Goal: Task Accomplishment & Management: Use online tool/utility

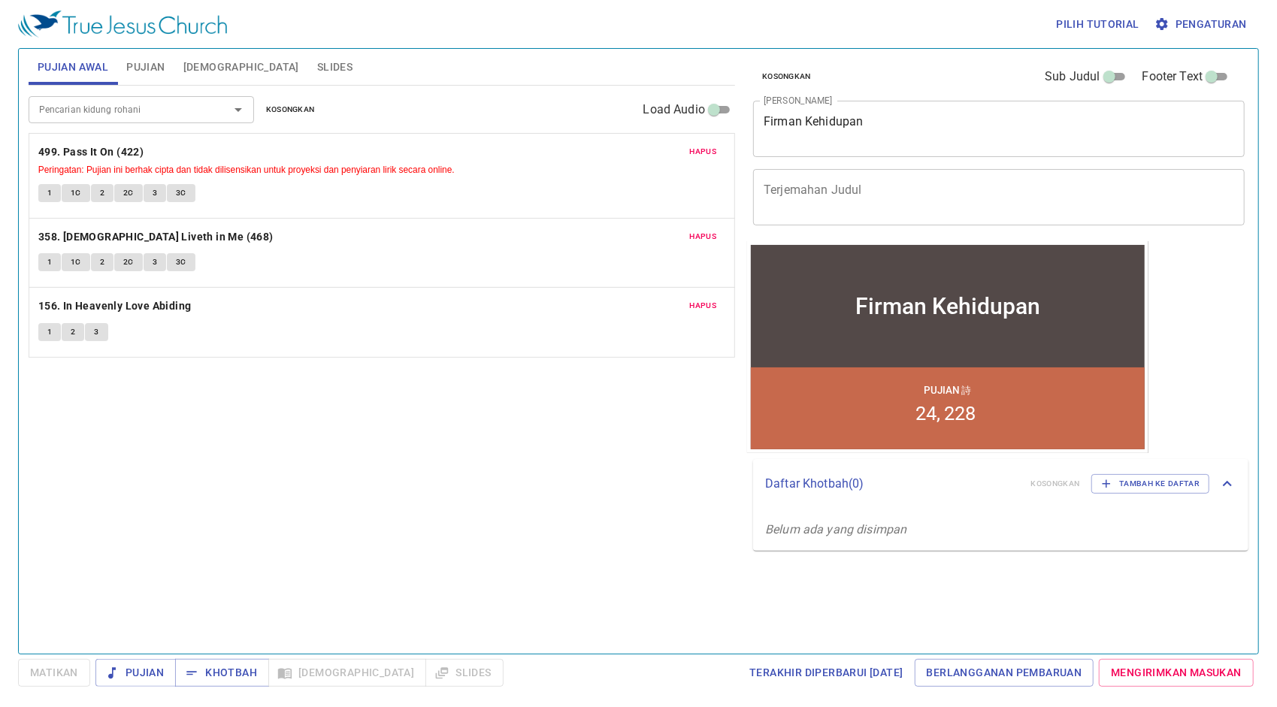
click at [706, 145] on span "Hapus" at bounding box center [703, 152] width 27 height 14
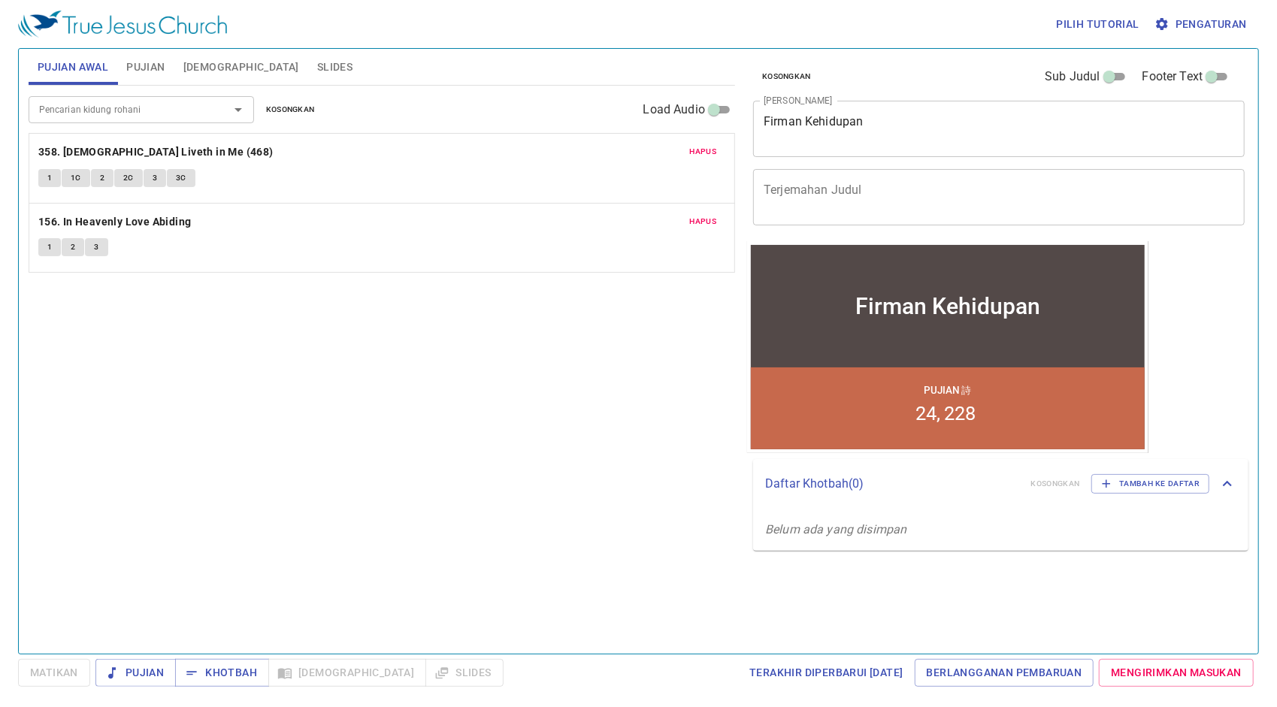
click at [706, 145] on span "Hapus" at bounding box center [703, 152] width 27 height 14
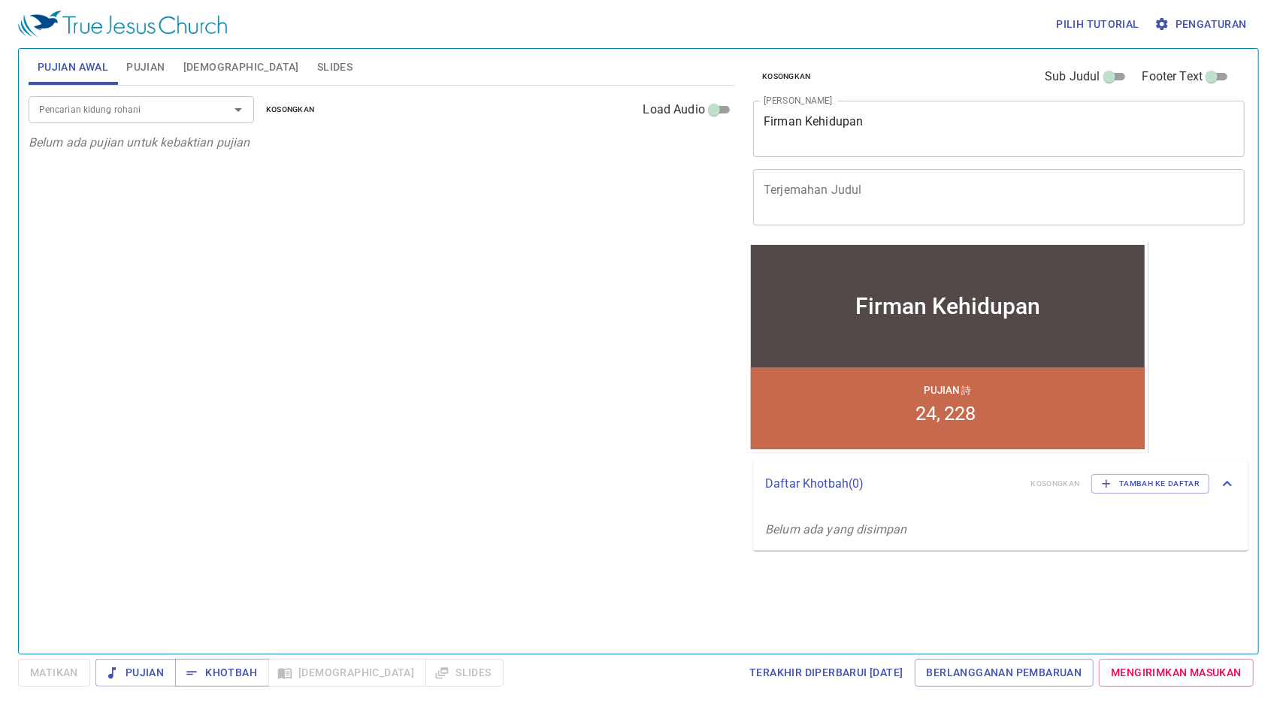
click at [705, 144] on p "Belum ada pujian untuk kebaktian pujian" at bounding box center [382, 143] width 706 height 18
click at [85, 118] on div "Pencarian kidung rohani" at bounding box center [141, 109] width 225 height 26
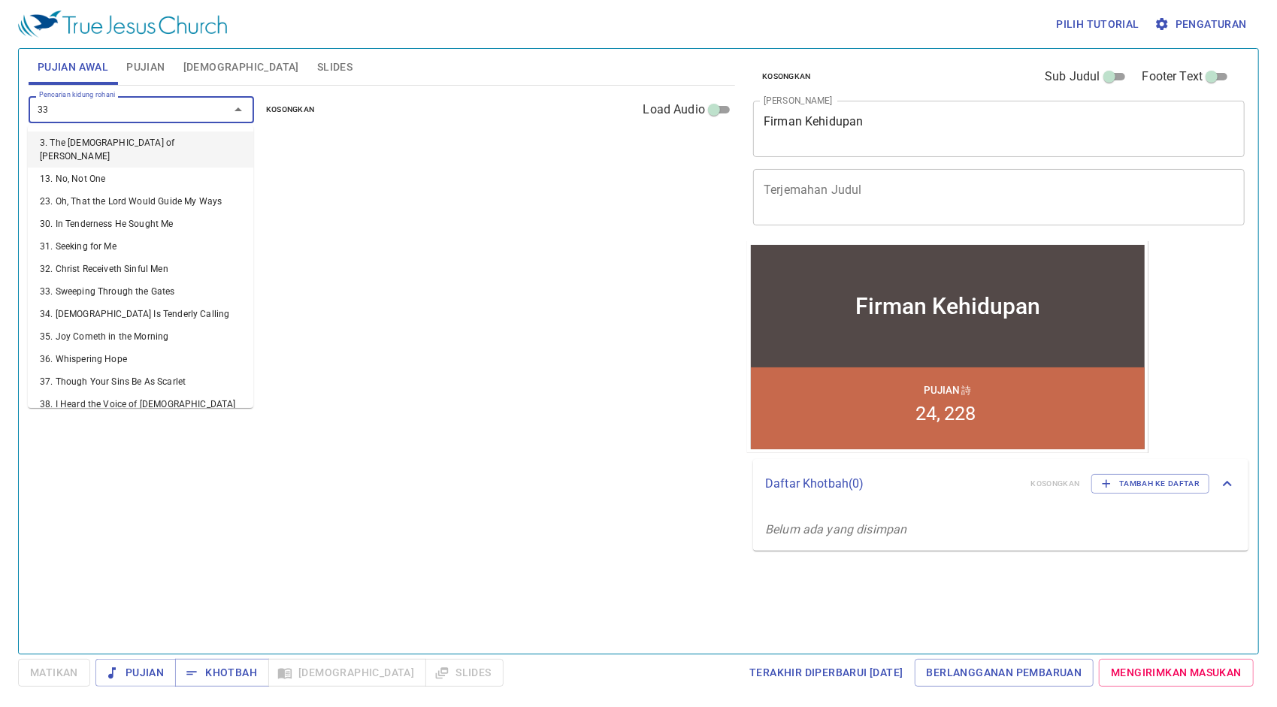
type input "333"
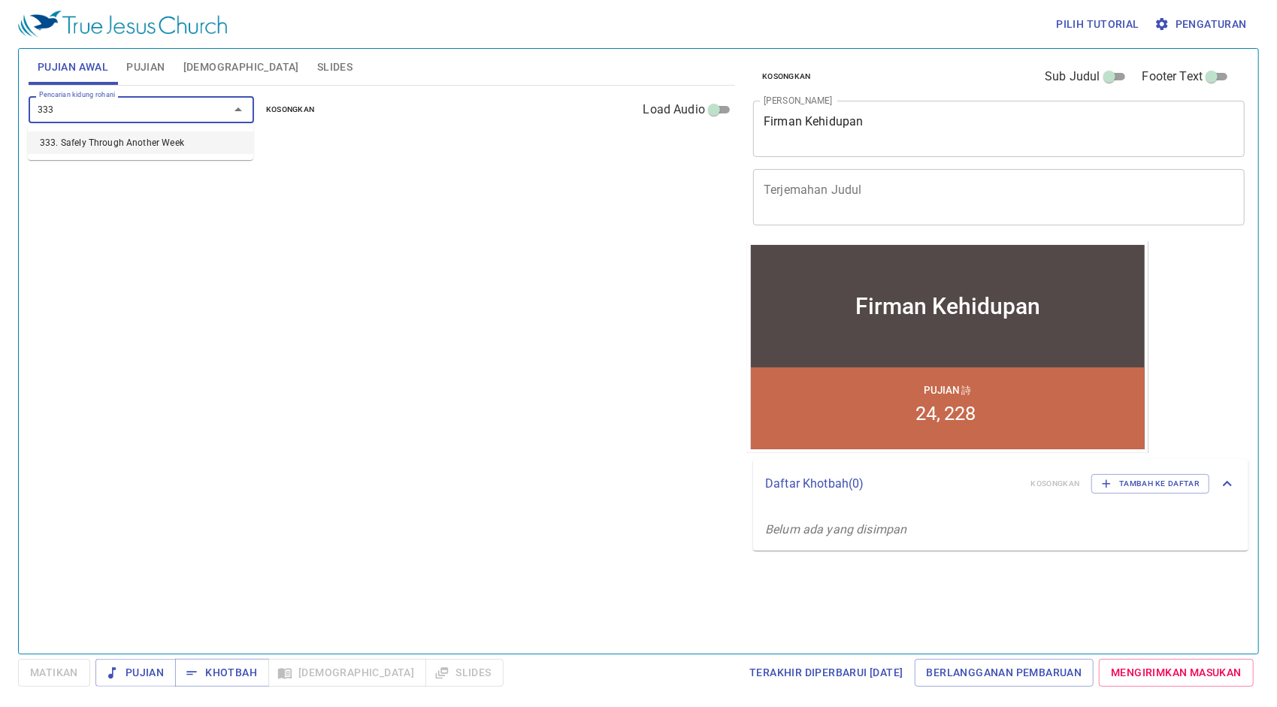
click at [91, 141] on li "333. Safely Through Another Week" at bounding box center [140, 142] width 225 height 23
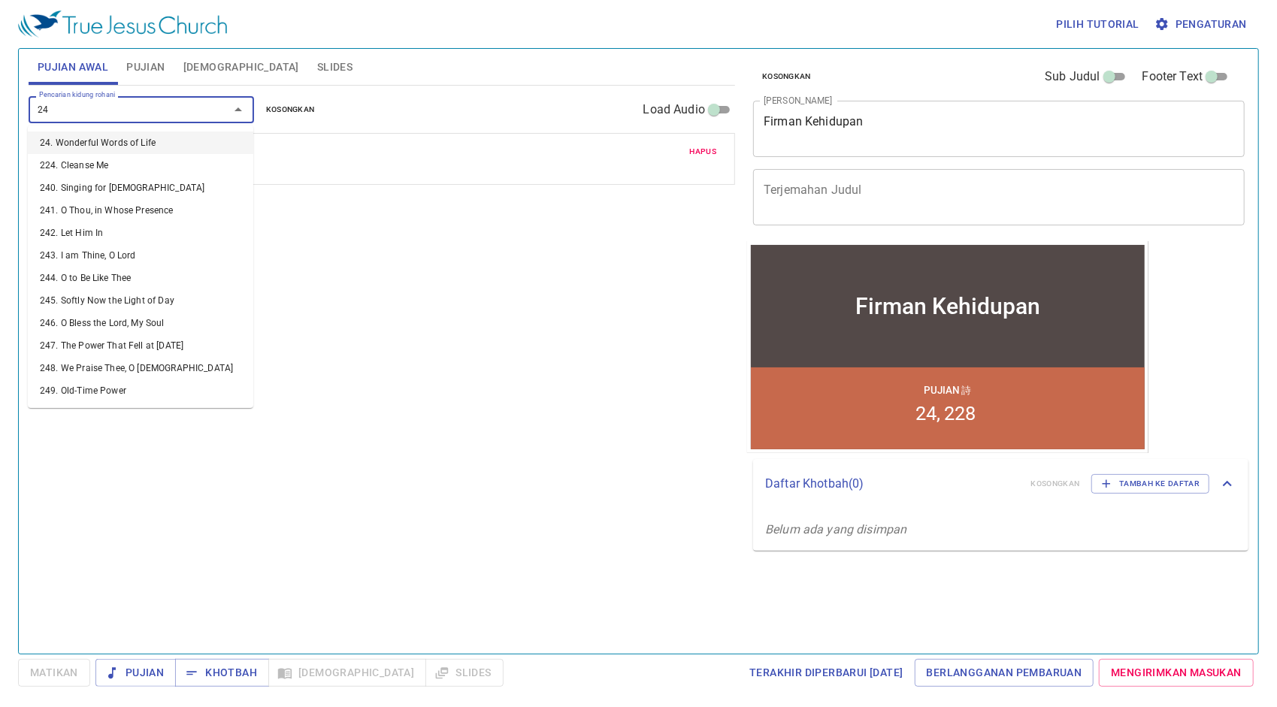
type input "243"
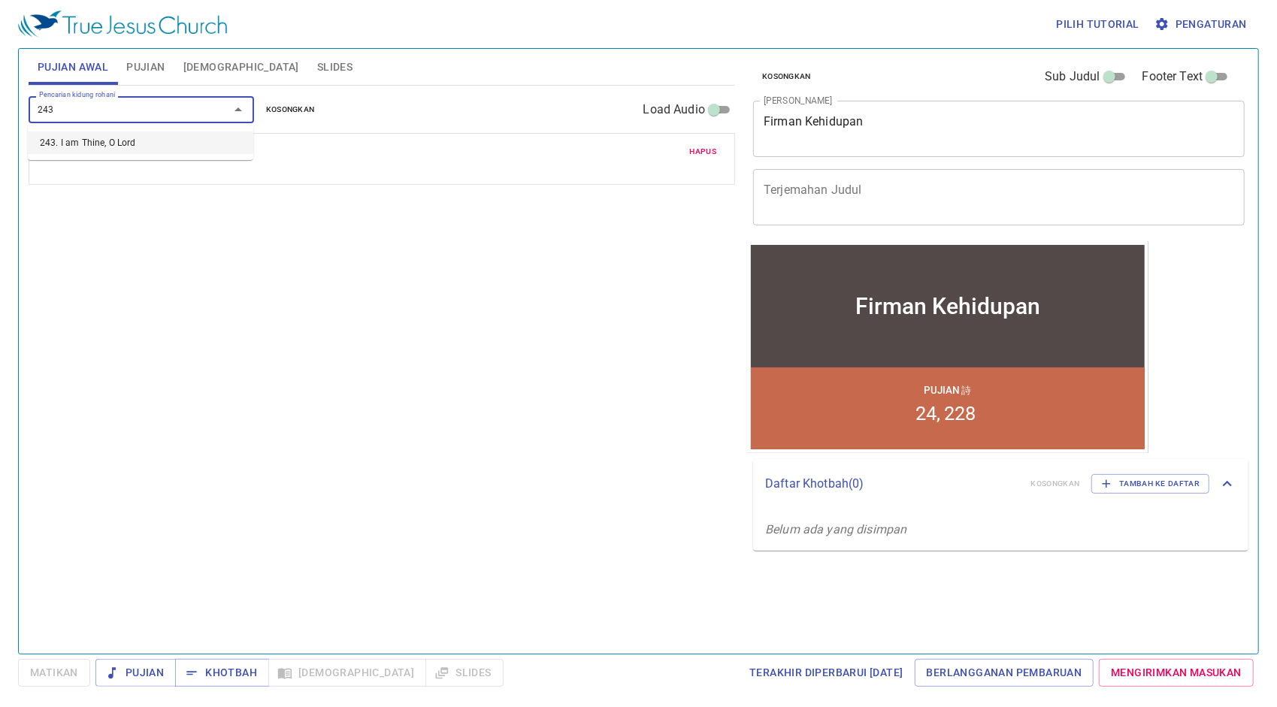
click at [92, 141] on li "243. I am Thine, O Lord" at bounding box center [140, 142] width 225 height 23
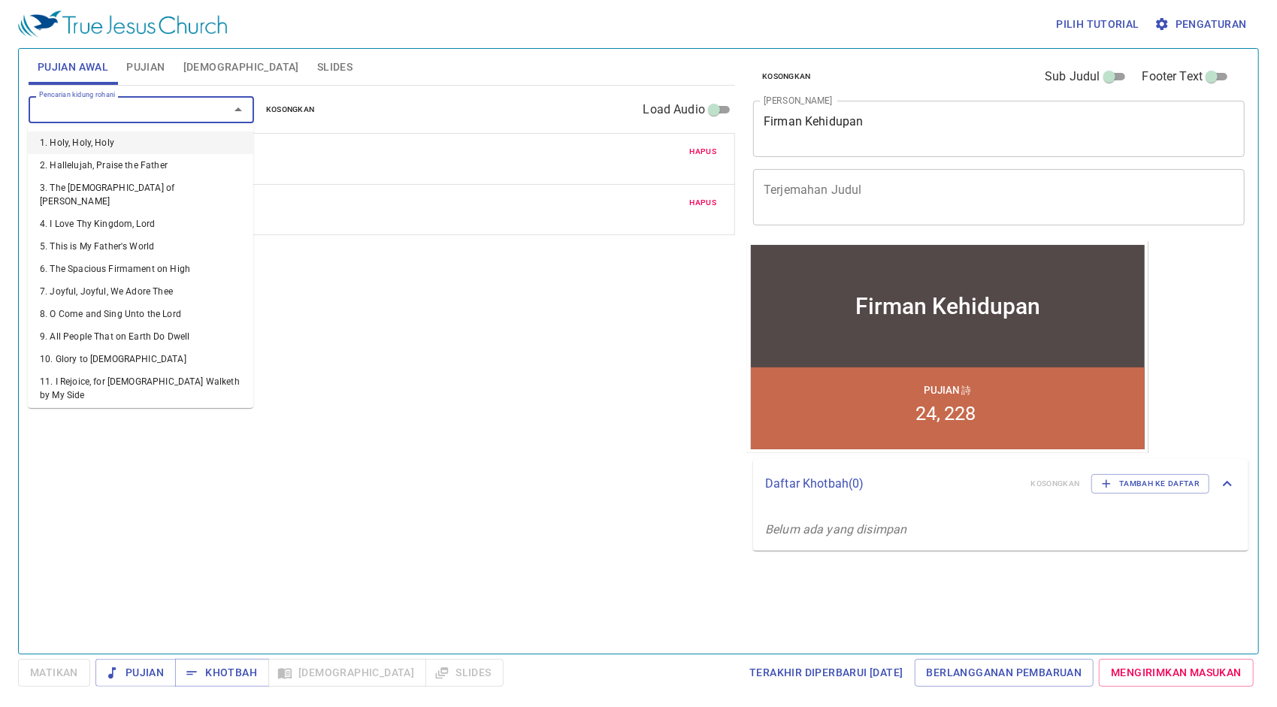
click at [83, 111] on input "Pencarian kidung rohani" at bounding box center [119, 109] width 172 height 17
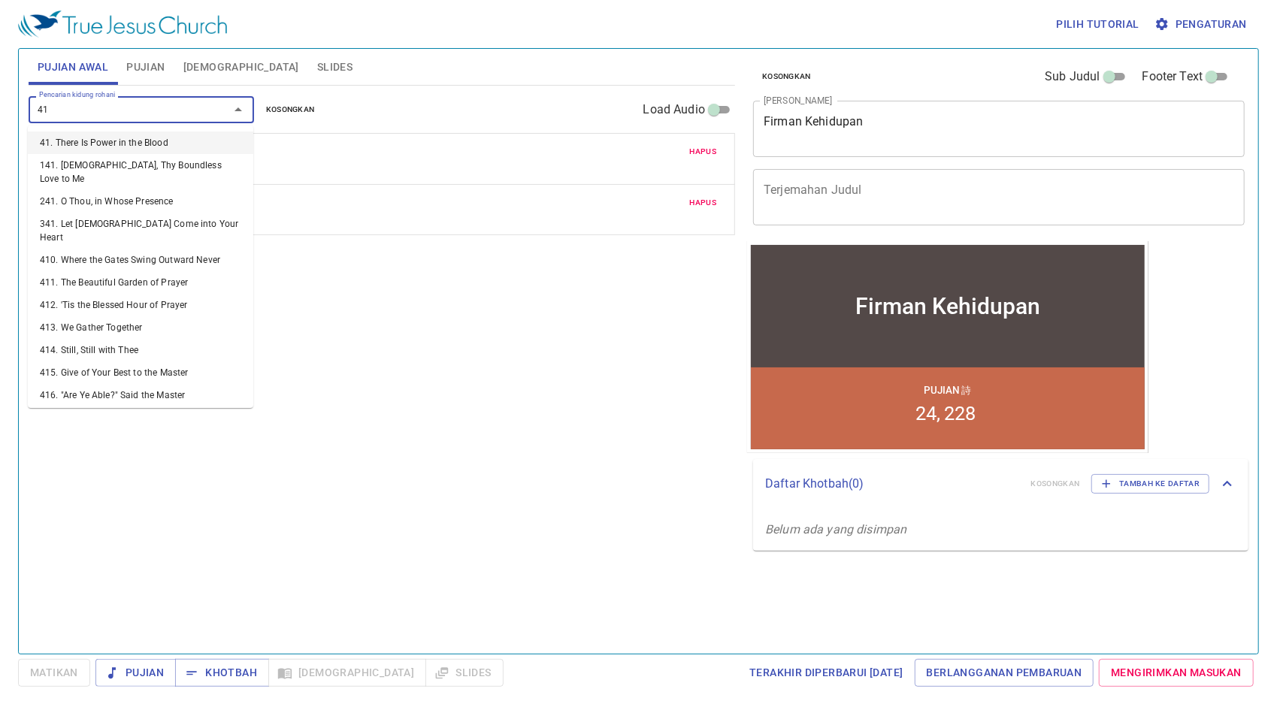
type input "413"
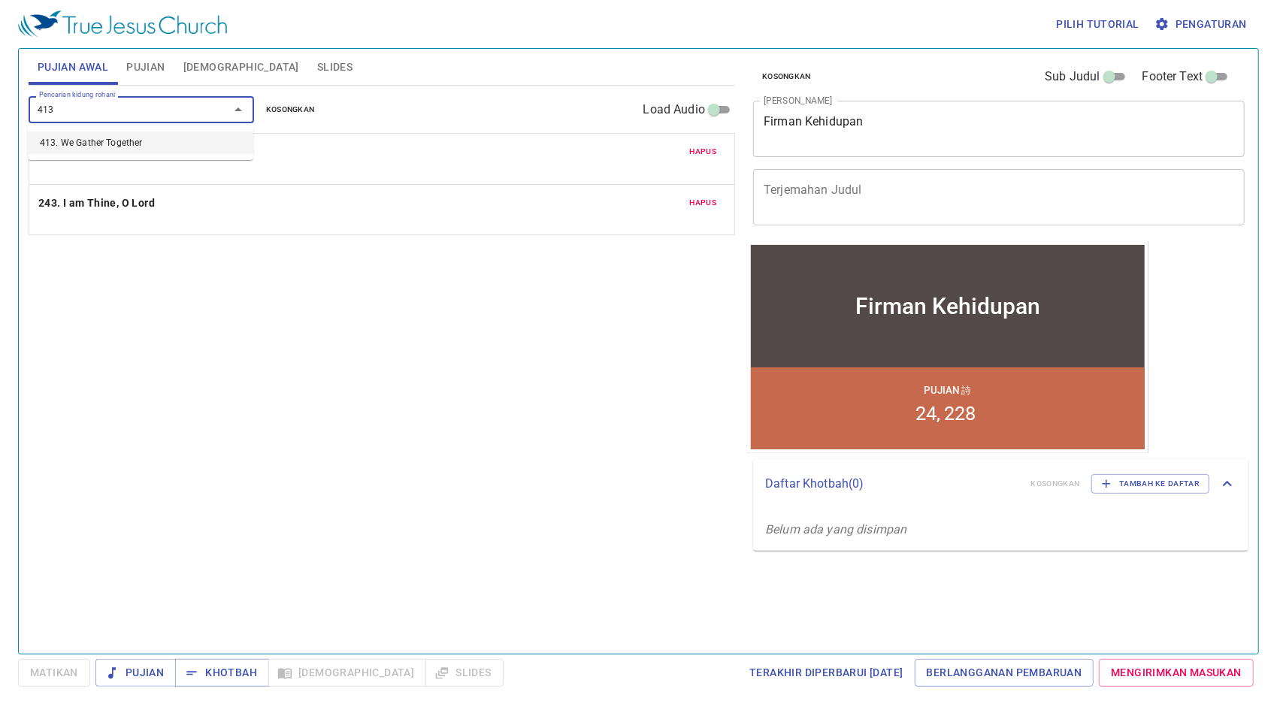
click at [104, 138] on li "413. We Gather Together" at bounding box center [140, 142] width 225 height 23
click at [137, 62] on span "Pujian" at bounding box center [145, 67] width 38 height 19
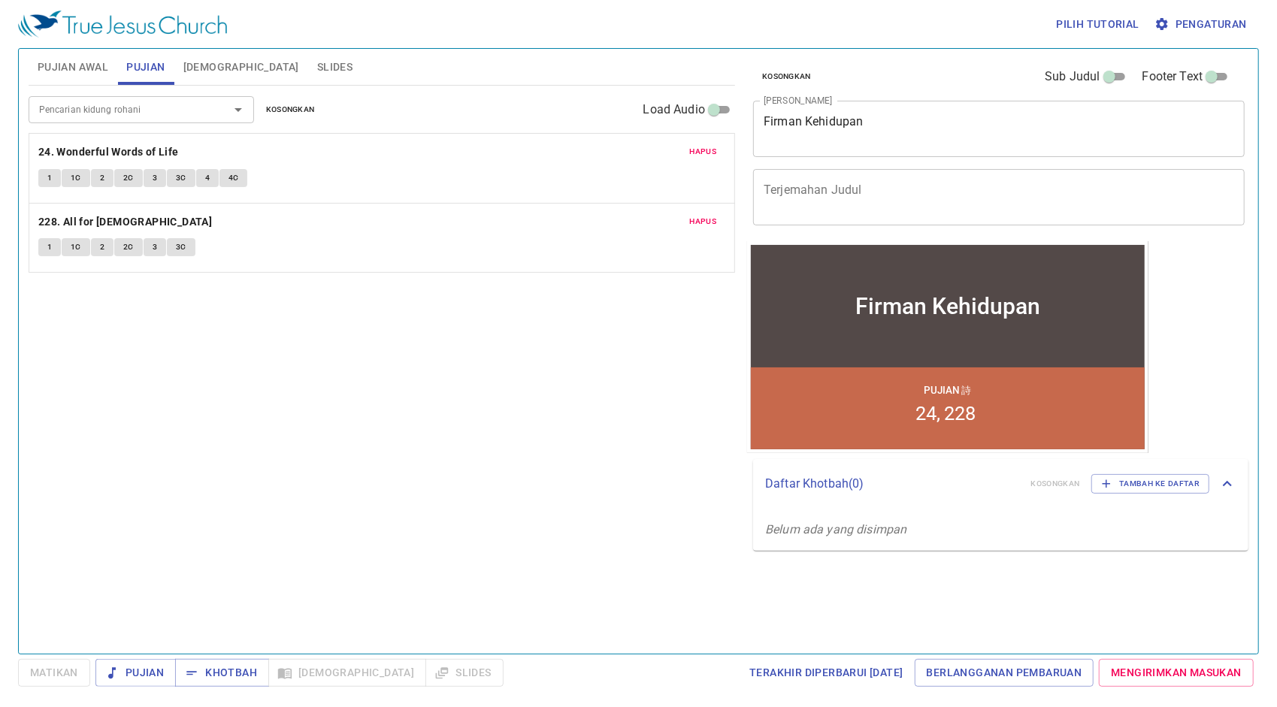
click at [689, 146] on button "Hapus" at bounding box center [703, 152] width 45 height 18
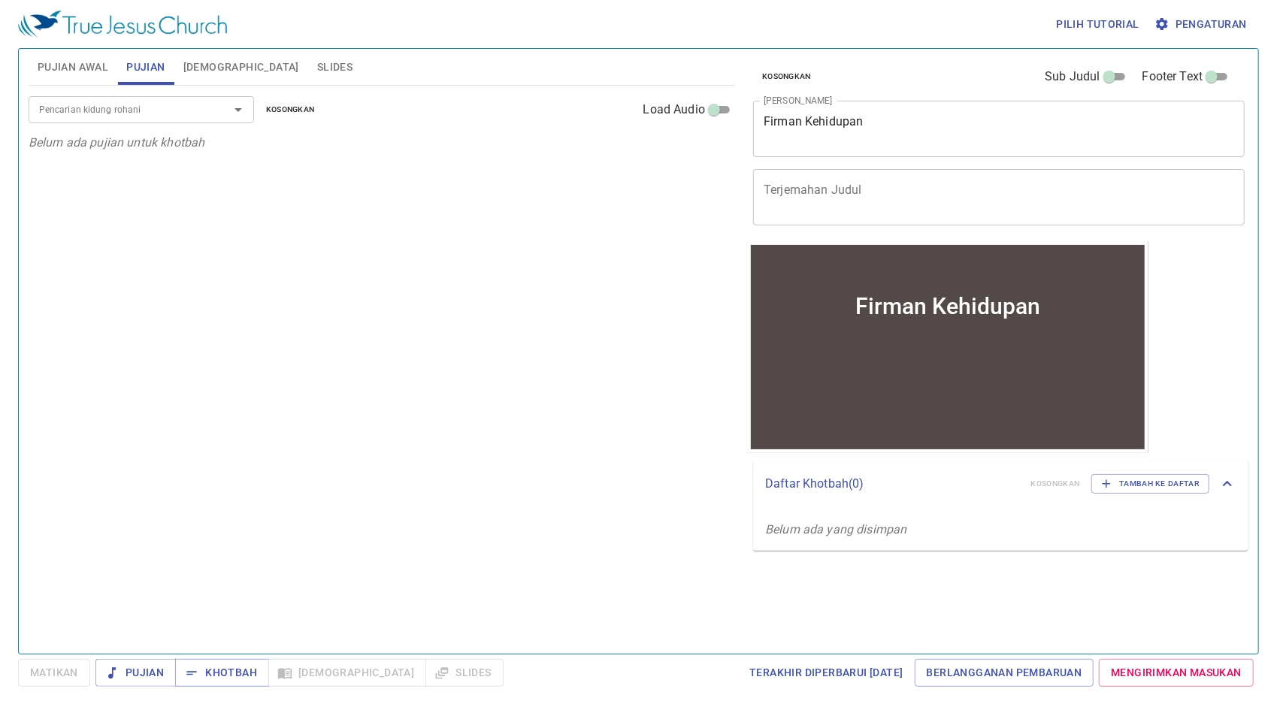
click at [208, 104] on div at bounding box center [227, 109] width 39 height 21
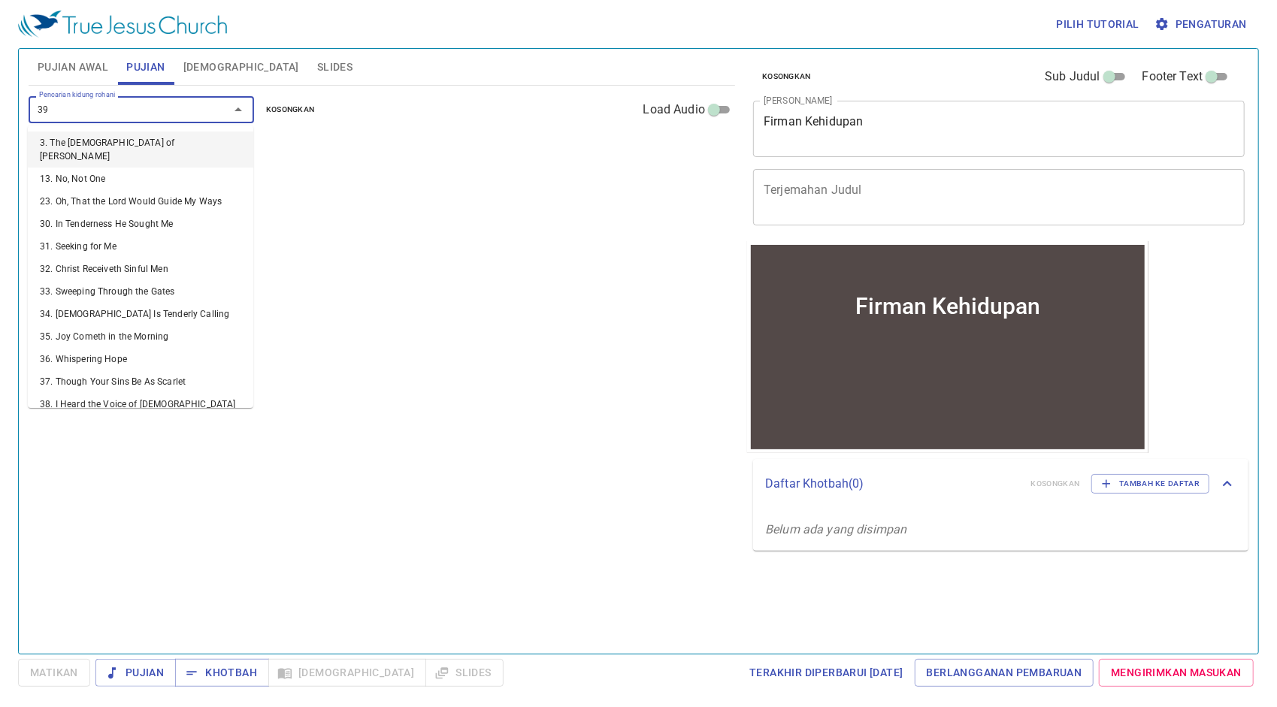
type input "395"
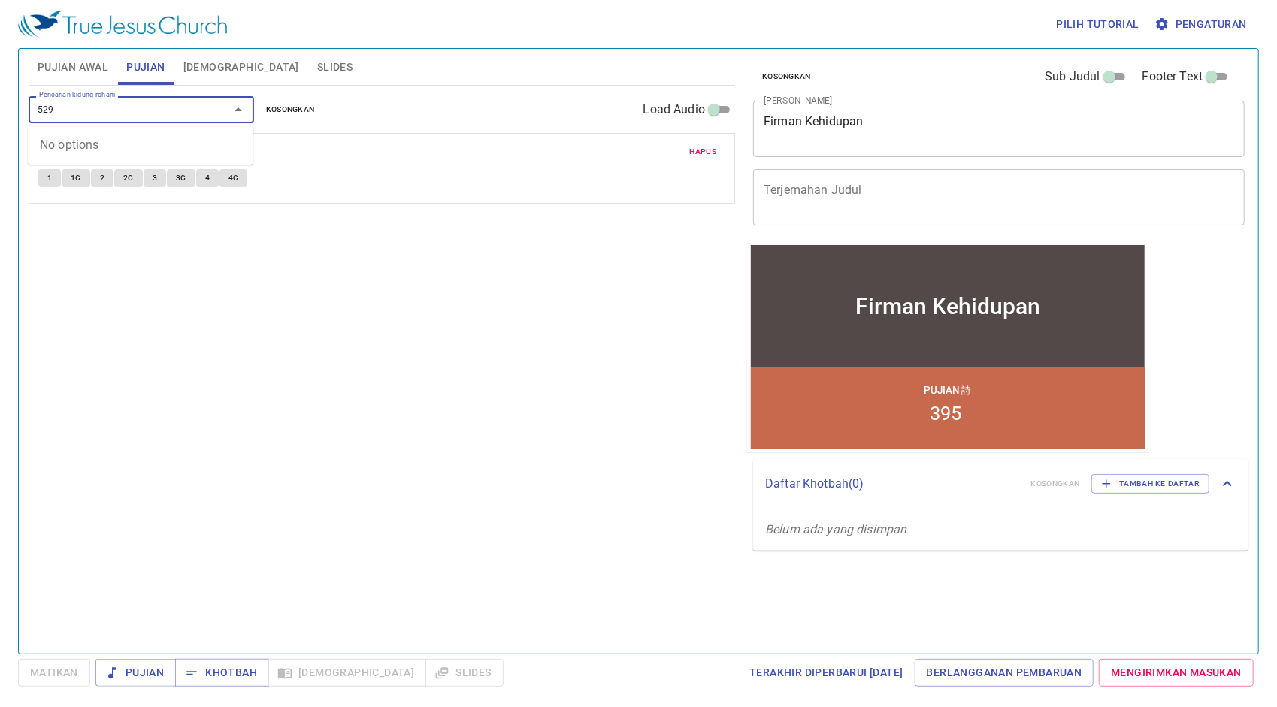
drag, startPoint x: 180, startPoint y: 110, endPoint x: 0, endPoint y: 87, distance: 181.8
click at [0, 92] on html "Pilih tutorial Pengaturan Pujian Awal Pujian Alkitab Slides Pencarian kidung ro…" at bounding box center [638, 353] width 1277 height 707
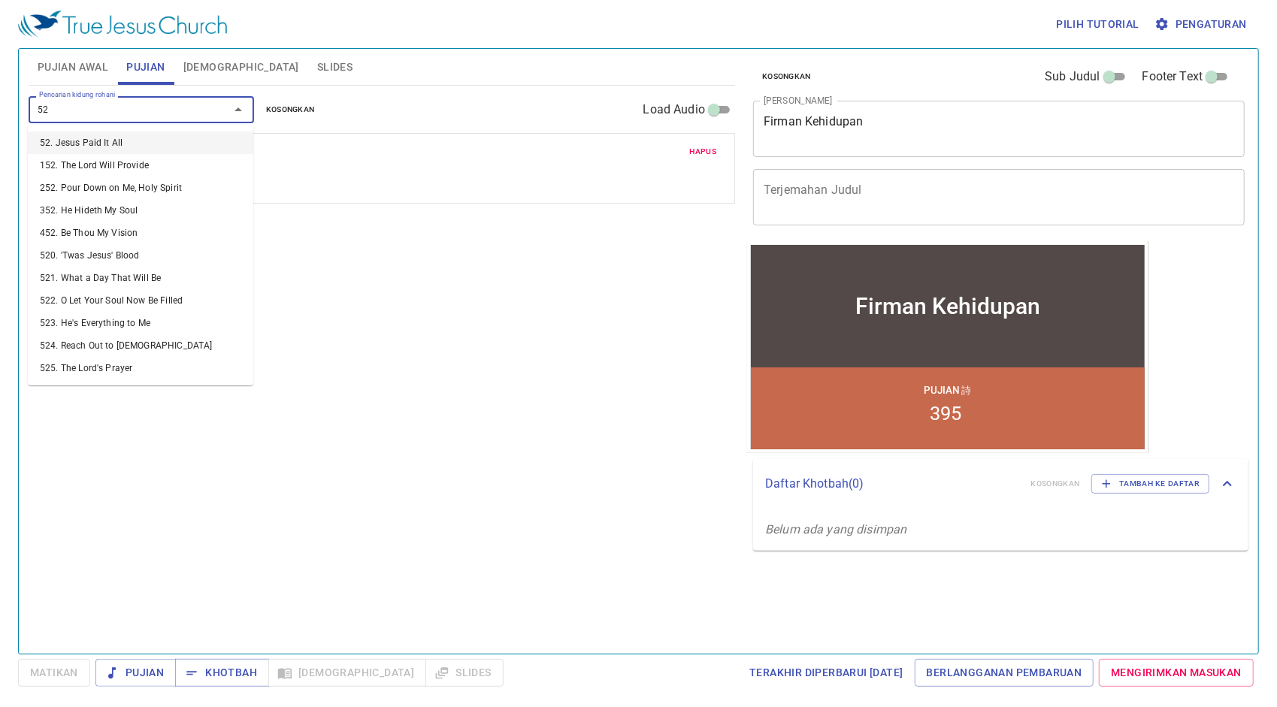
type input "524"
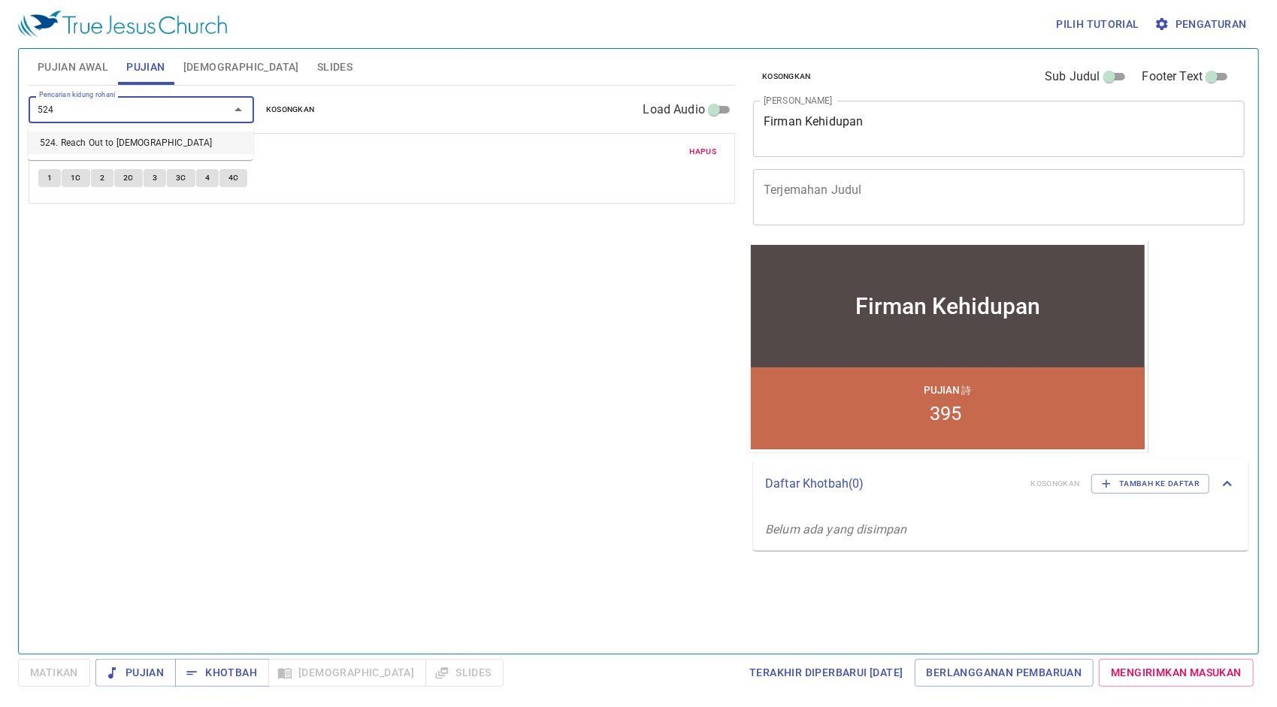
click at [58, 141] on li "524. Reach Out to Jesus" at bounding box center [140, 142] width 225 height 23
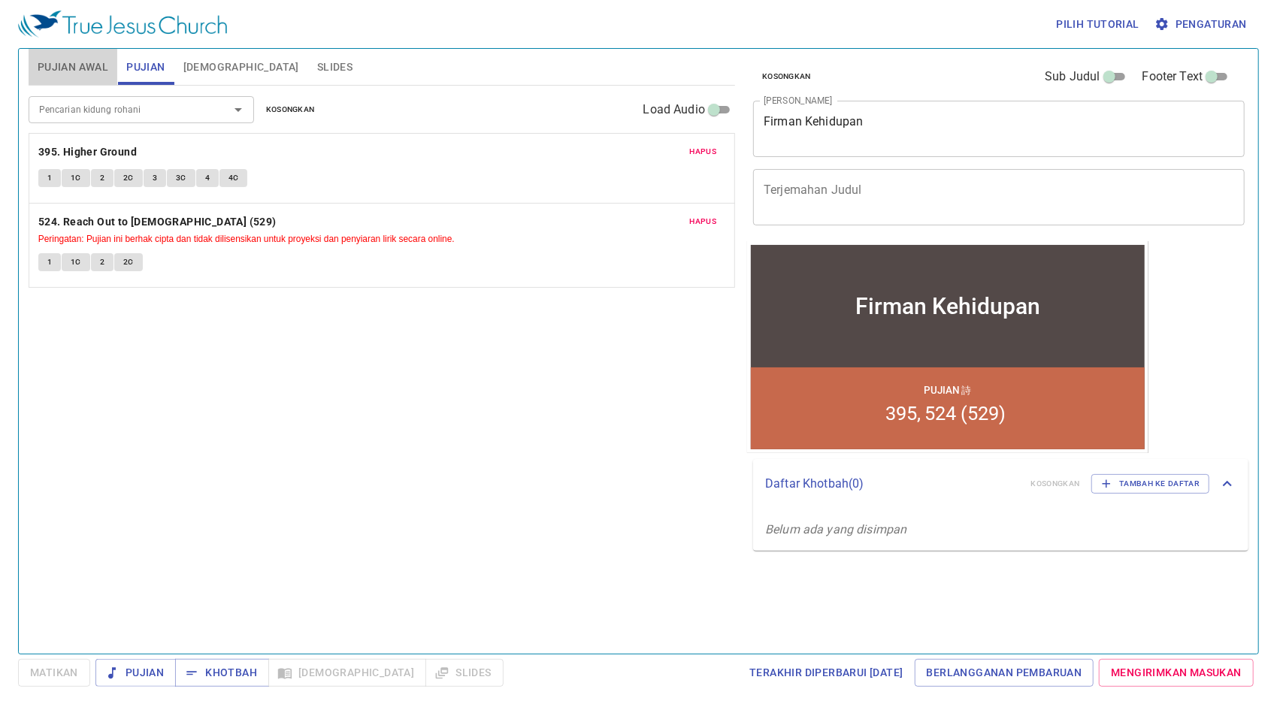
click at [90, 64] on span "Pujian Awal" at bounding box center [73, 67] width 71 height 19
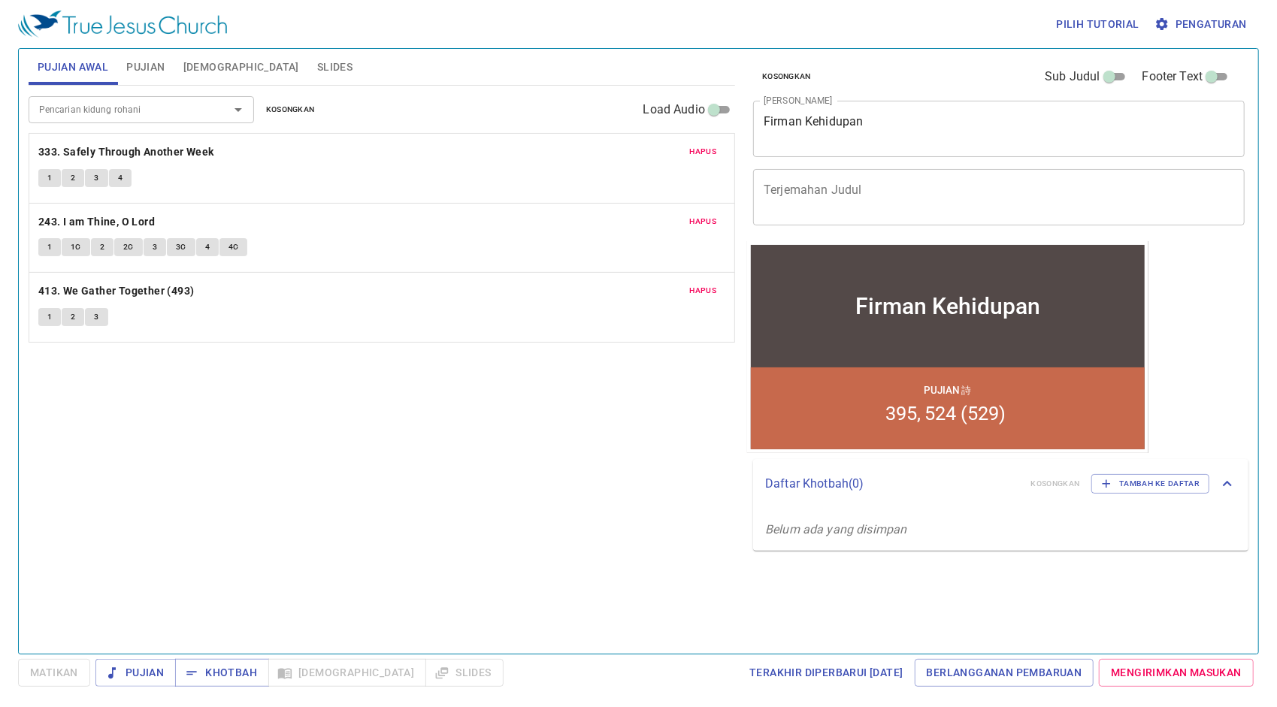
click at [691, 289] on span "Hapus" at bounding box center [703, 291] width 27 height 14
click at [199, 111] on input "Pencarian kidung rohani" at bounding box center [119, 109] width 172 height 17
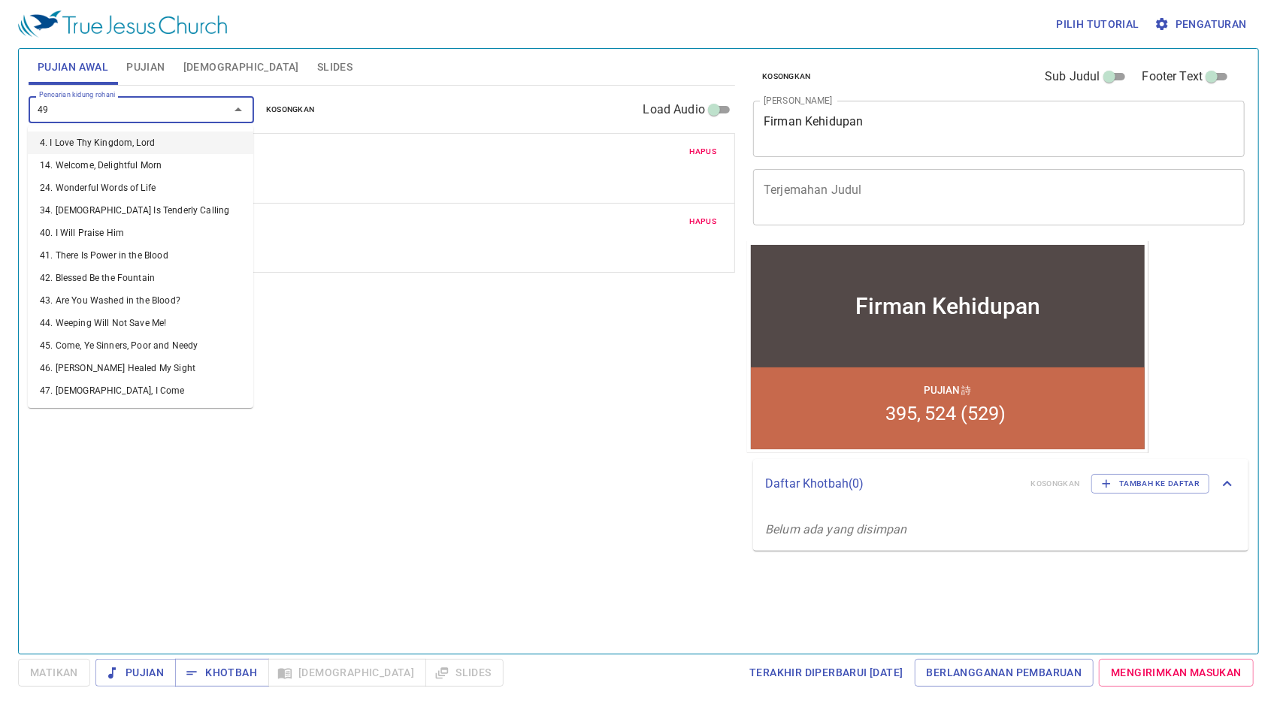
type input "496"
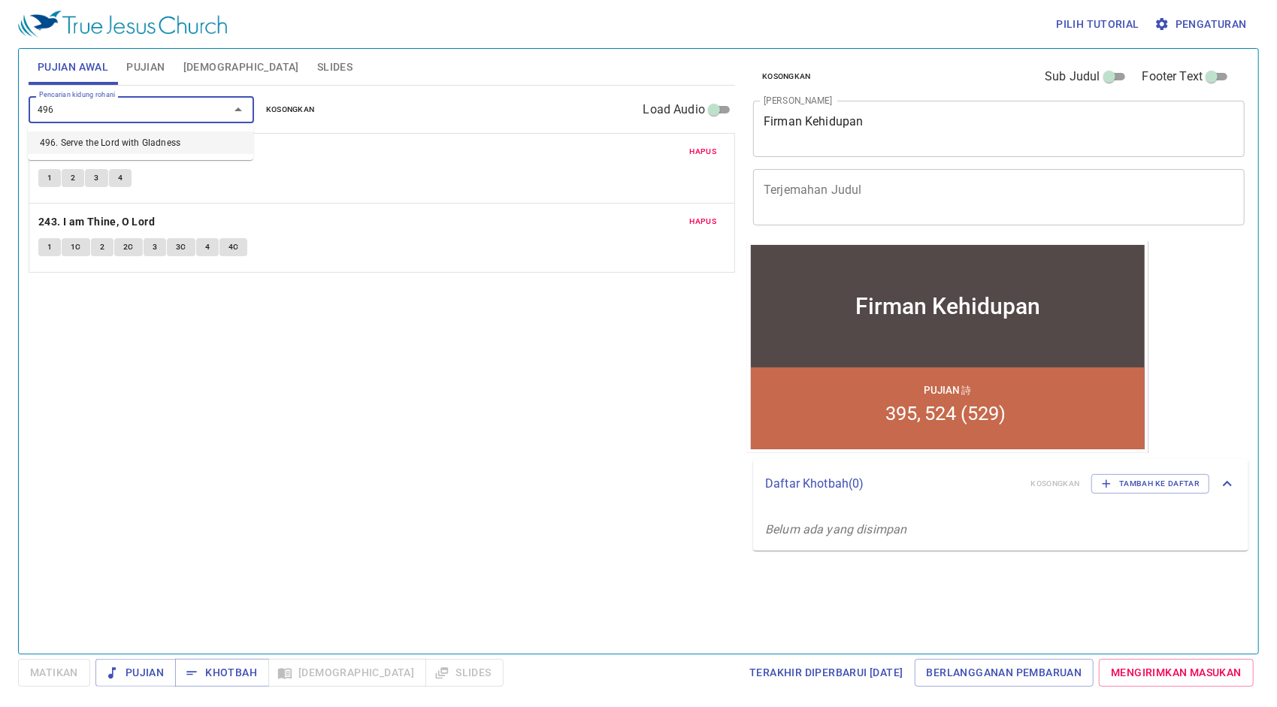
click at [212, 138] on li "496. Serve the Lord with Gladness" at bounding box center [140, 142] width 225 height 23
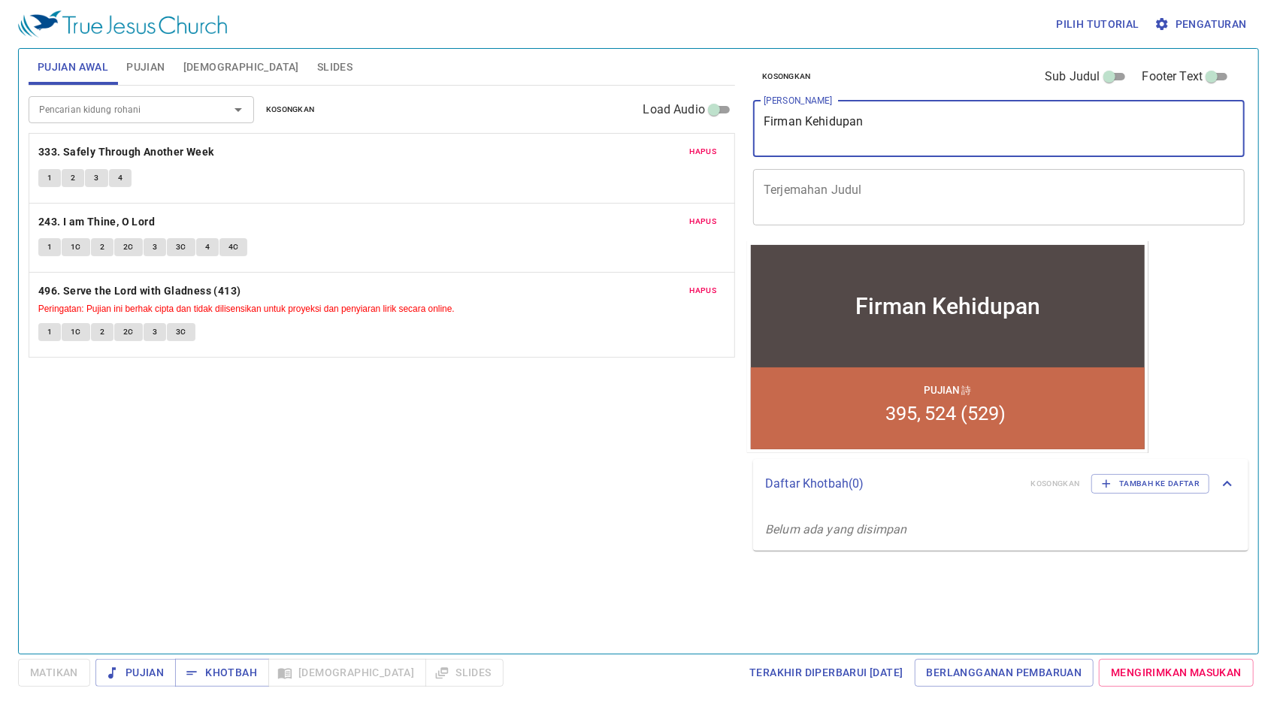
drag, startPoint x: 913, startPoint y: 122, endPoint x: 458, endPoint y: 125, distance: 454.6
click at [458, 125] on div "Pujian Awal Pujian Alkitab Slides Pencarian kidung rohani Pencarian kidung roha…" at bounding box center [639, 345] width 1232 height 605
type textarea "Melayangkan Mata Ke Gunung"
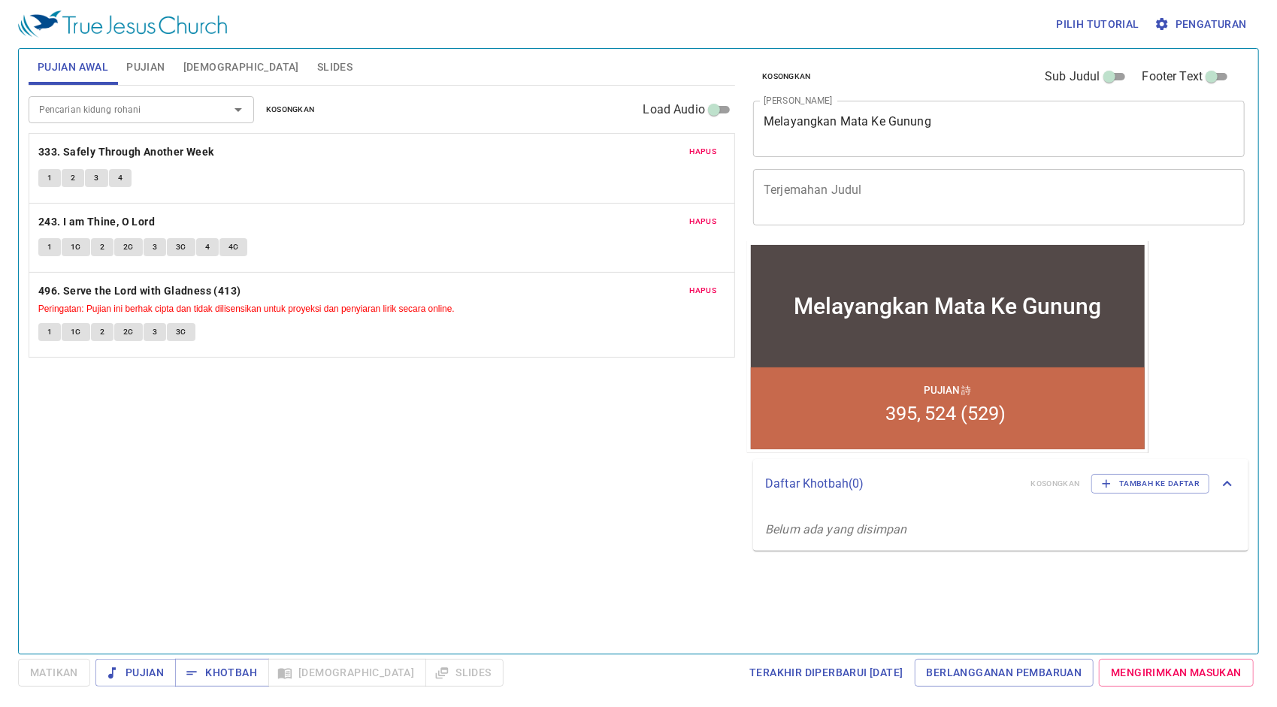
click at [433, 54] on div "Pujian Awal Pujian Alkitab Slides" at bounding box center [382, 67] width 706 height 36
drag, startPoint x: 122, startPoint y: 78, endPoint x: 135, endPoint y: 71, distance: 14.2
click at [123, 78] on button "Pujian" at bounding box center [145, 67] width 56 height 36
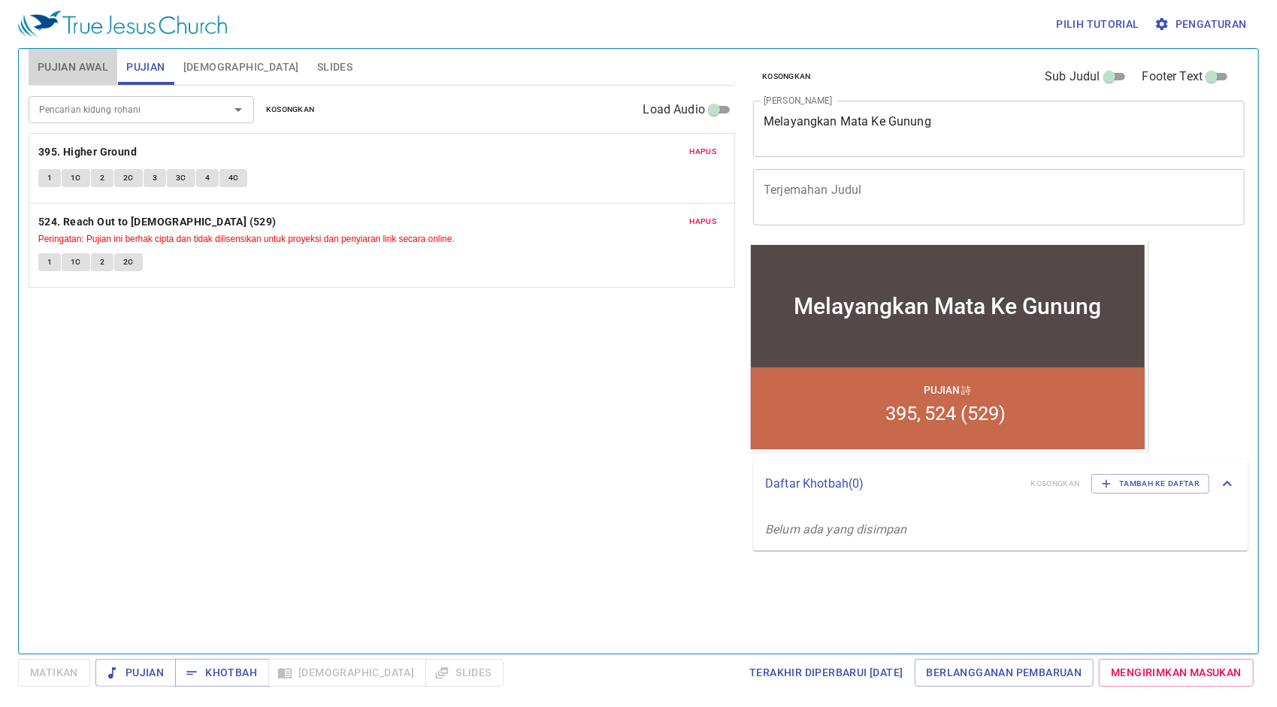
click at [92, 63] on span "Pujian Awal" at bounding box center [73, 67] width 71 height 19
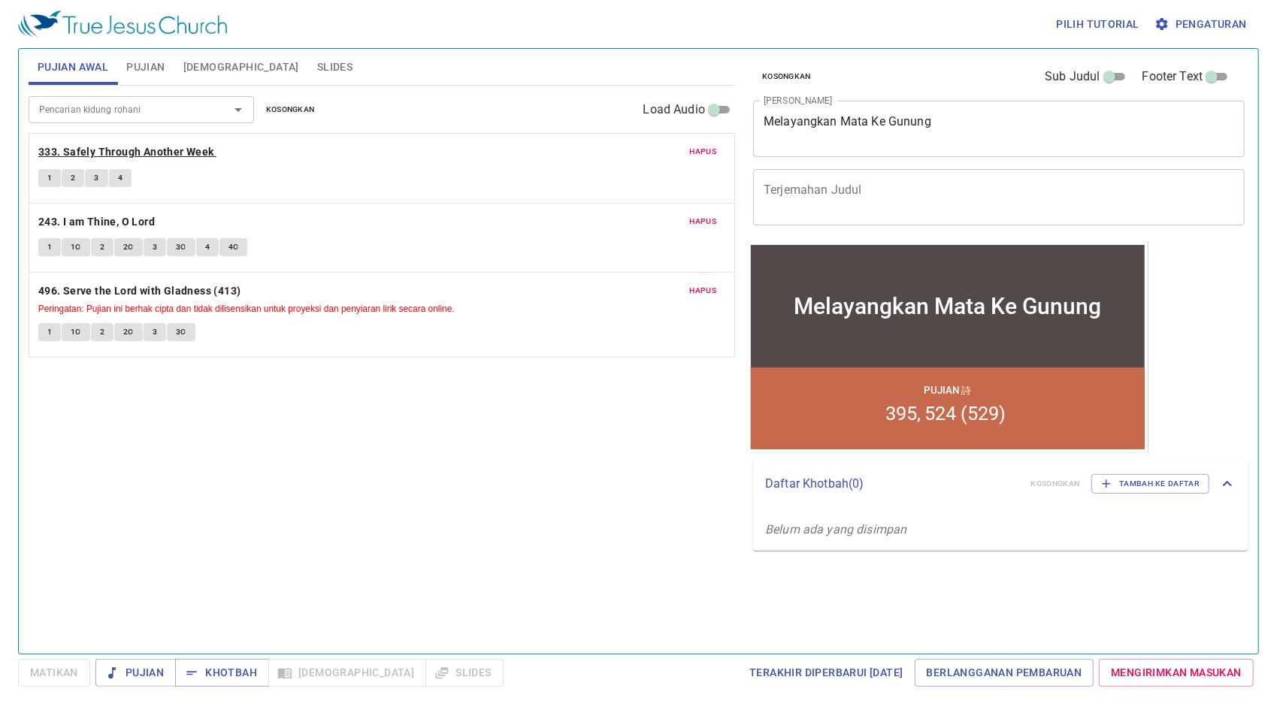
click at [183, 156] on b "333. Safely Through Another Week" at bounding box center [126, 152] width 176 height 19
click at [317, 66] on span "Slides" at bounding box center [334, 67] width 35 height 19
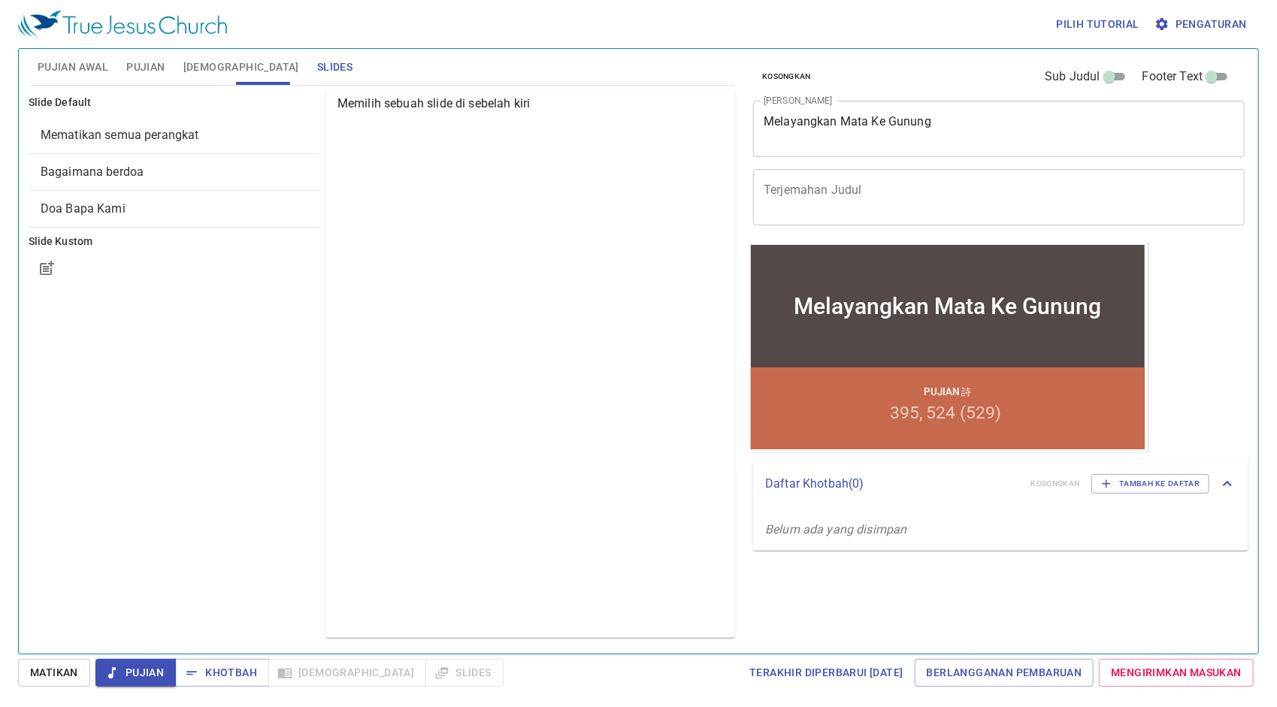
click at [102, 174] on span "Bagaimana berdoa" at bounding box center [92, 172] width 103 height 14
click at [102, 174] on span "Bagaimana berdoa" at bounding box center [93, 172] width 104 height 14
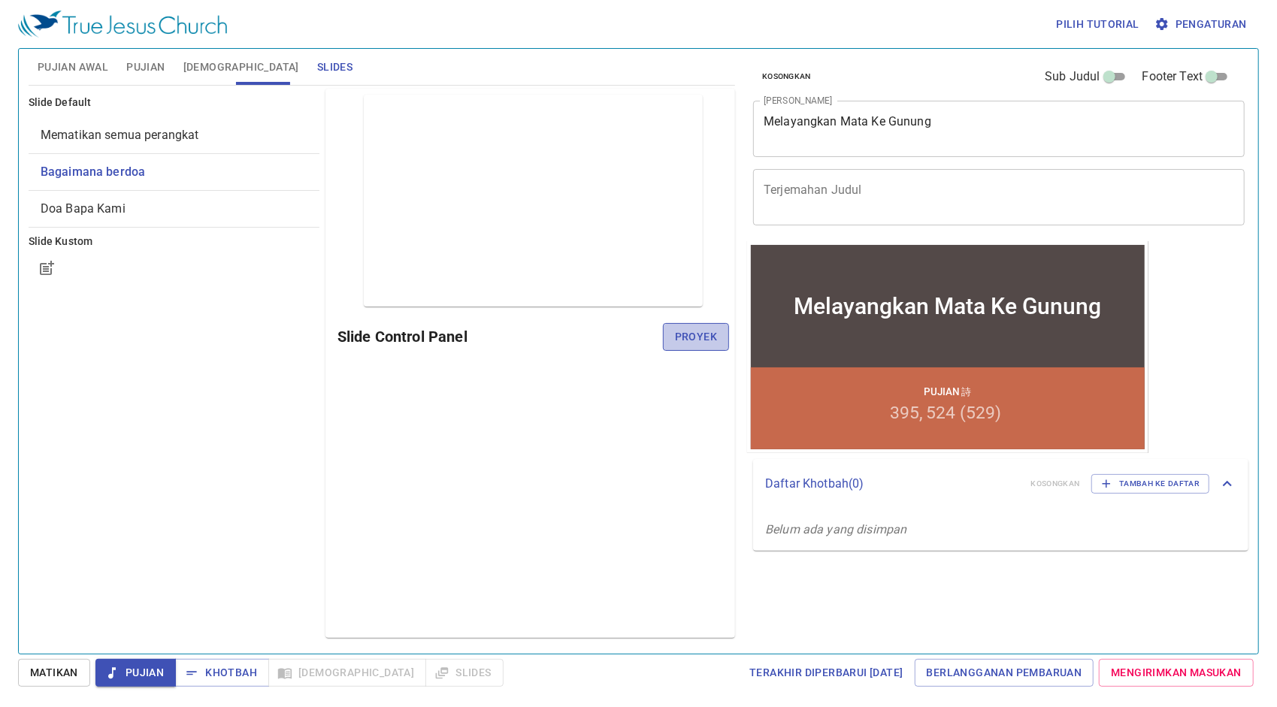
click at [702, 337] on span "Proyek" at bounding box center [696, 337] width 42 height 19
click at [588, 493] on div "Pratinjau Slide Control Panel" at bounding box center [530, 363] width 410 height 549
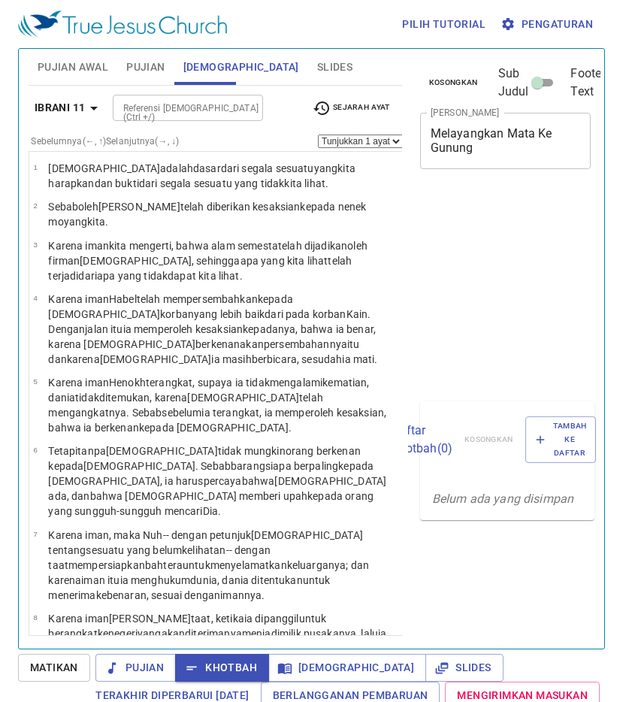
select select "26"
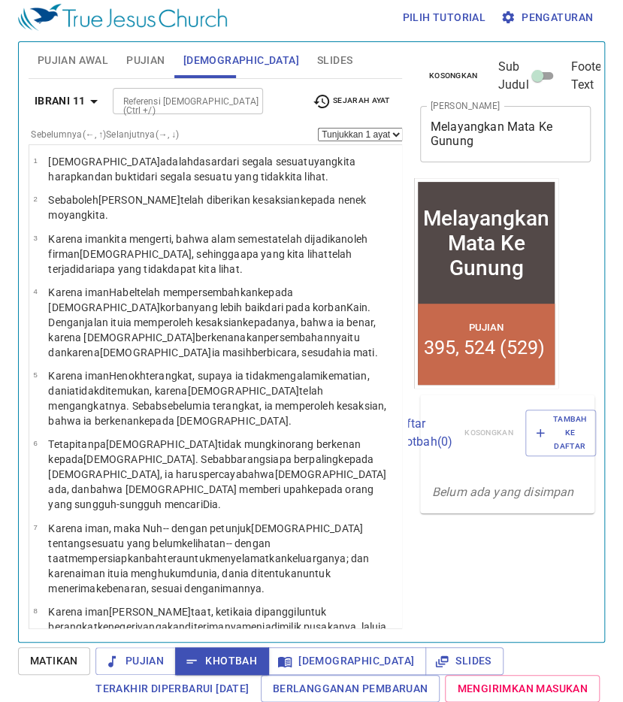
scroll to position [1555, 0]
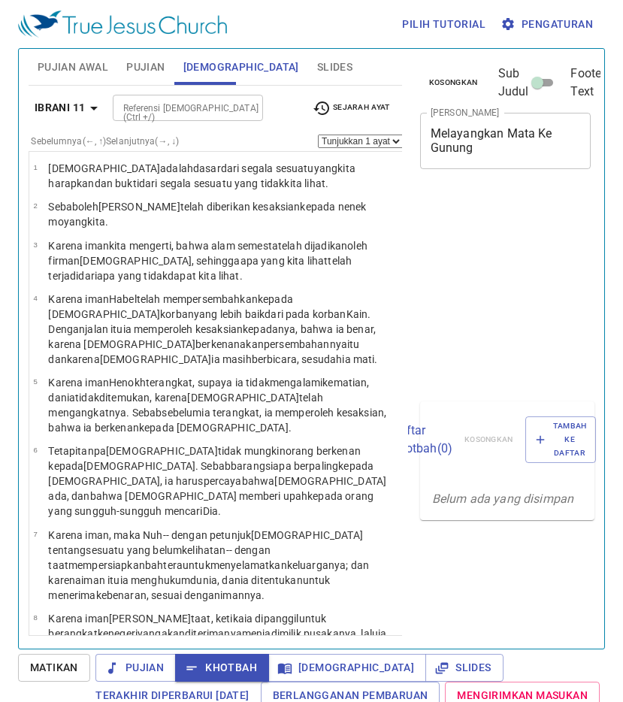
select select "26"
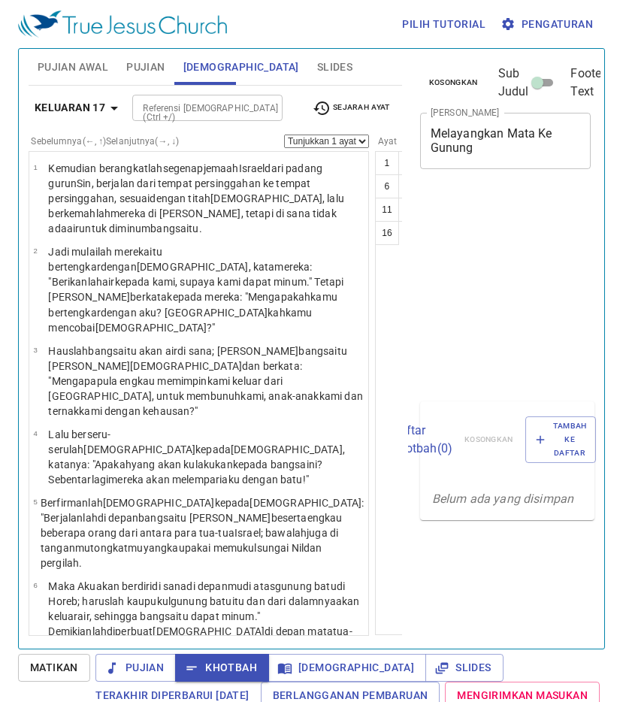
select select "9"
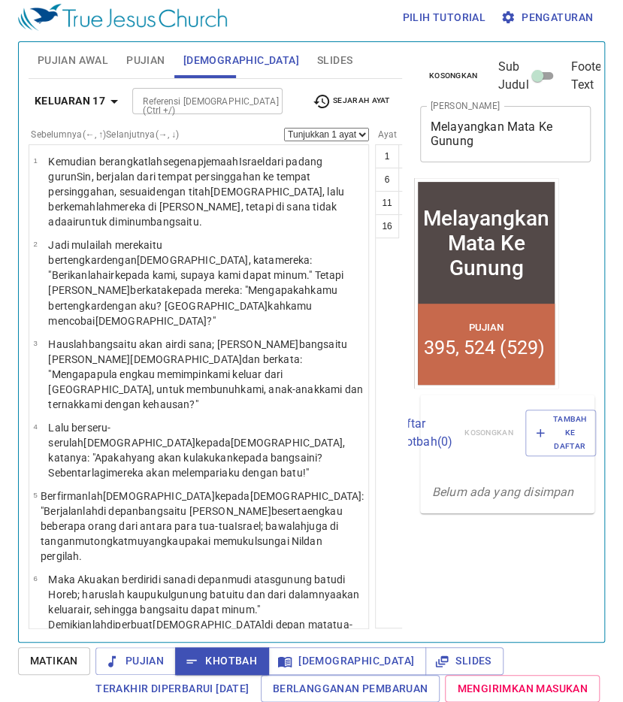
scroll to position [443, 0]
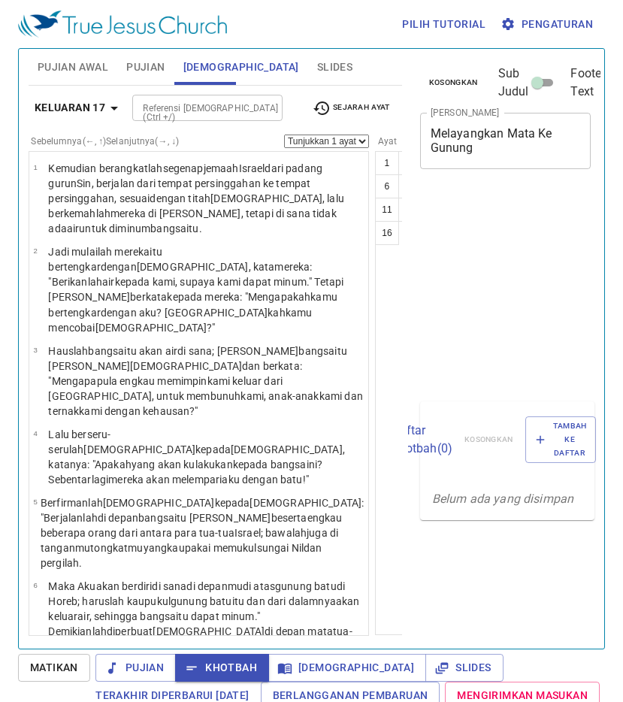
select select "9"
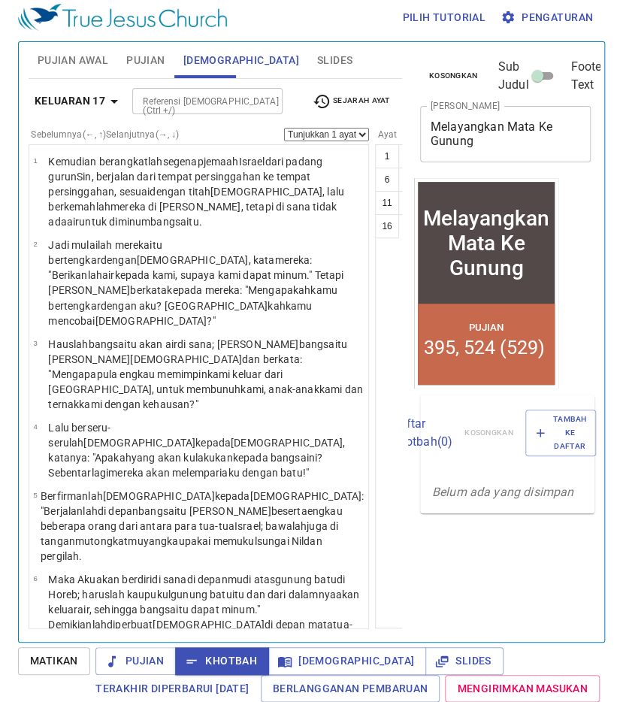
scroll to position [443, 0]
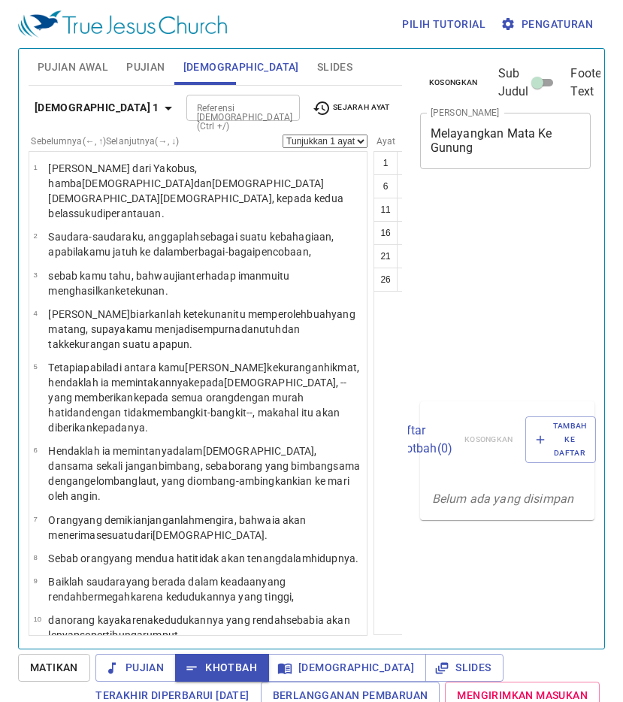
select select "15"
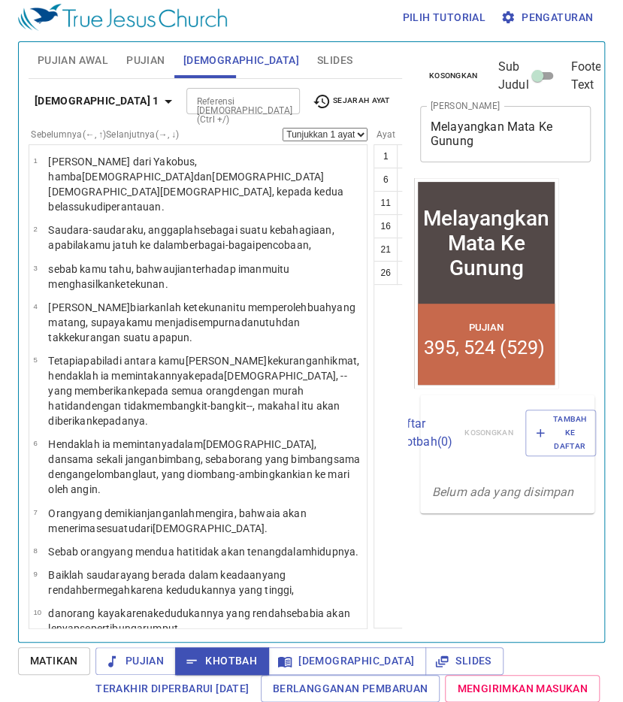
scroll to position [666, 0]
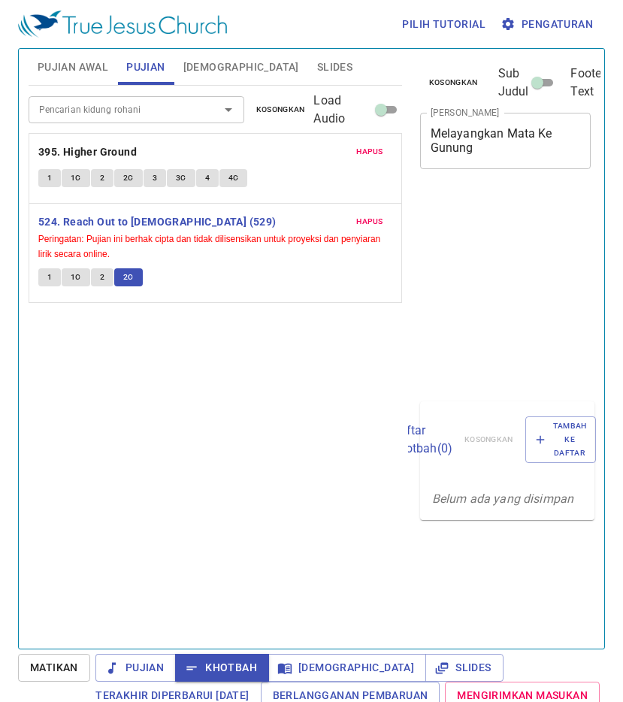
scroll to position [7, 0]
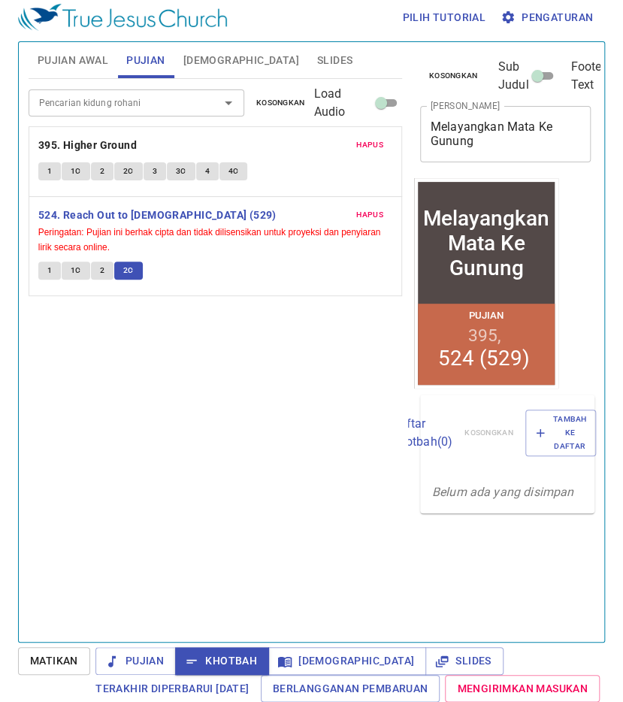
scroll to position [7, 0]
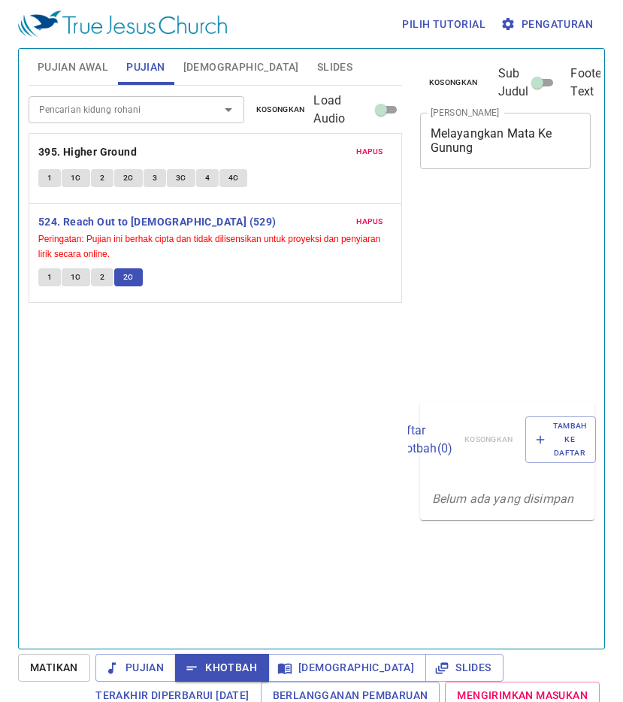
scroll to position [7, 0]
